Goal: Find specific page/section: Find specific page/section

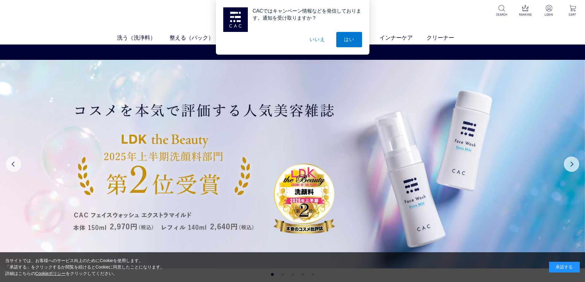
click at [318, 39] on button "いいえ" at bounding box center [317, 39] width 31 height 15
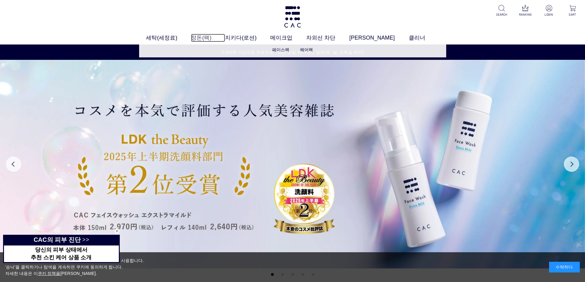
click at [211, 37] on font "정돈(팩)" at bounding box center [201, 38] width 20 height 6
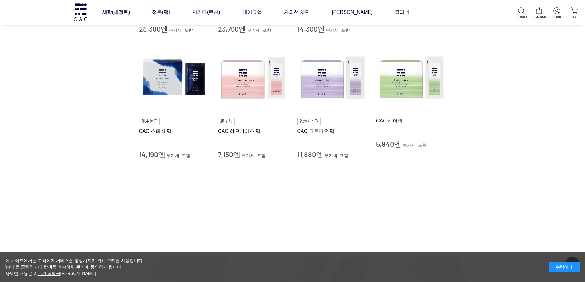
scroll to position [246, 0]
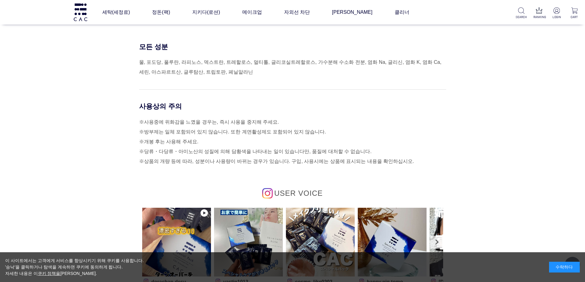
scroll to position [2672, 0]
